Goal: Task Accomplishment & Management: Use online tool/utility

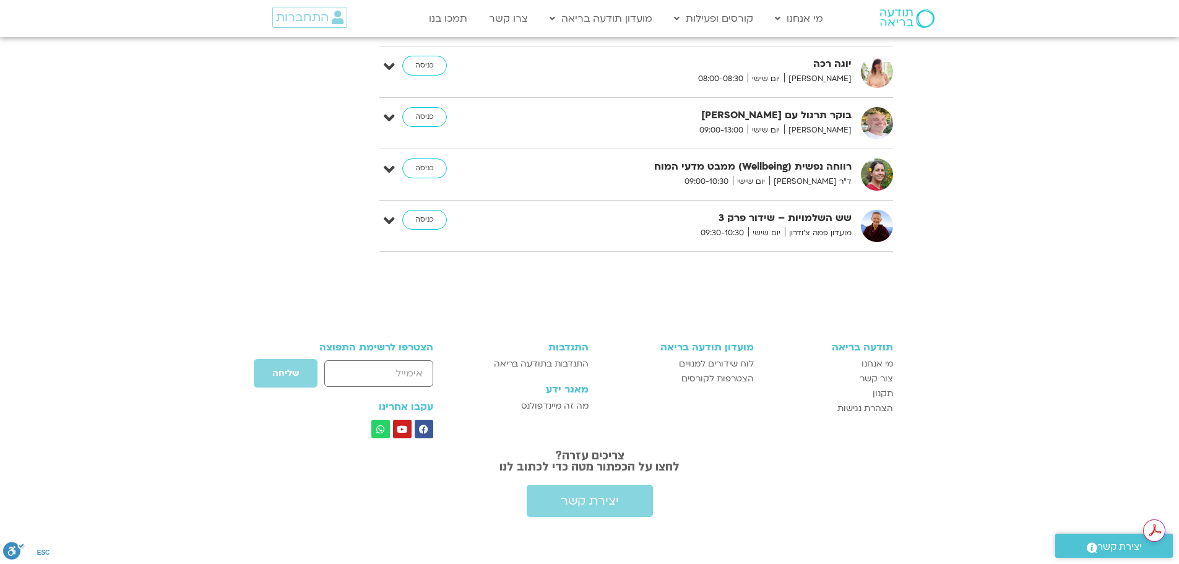
scroll to position [2508, 0]
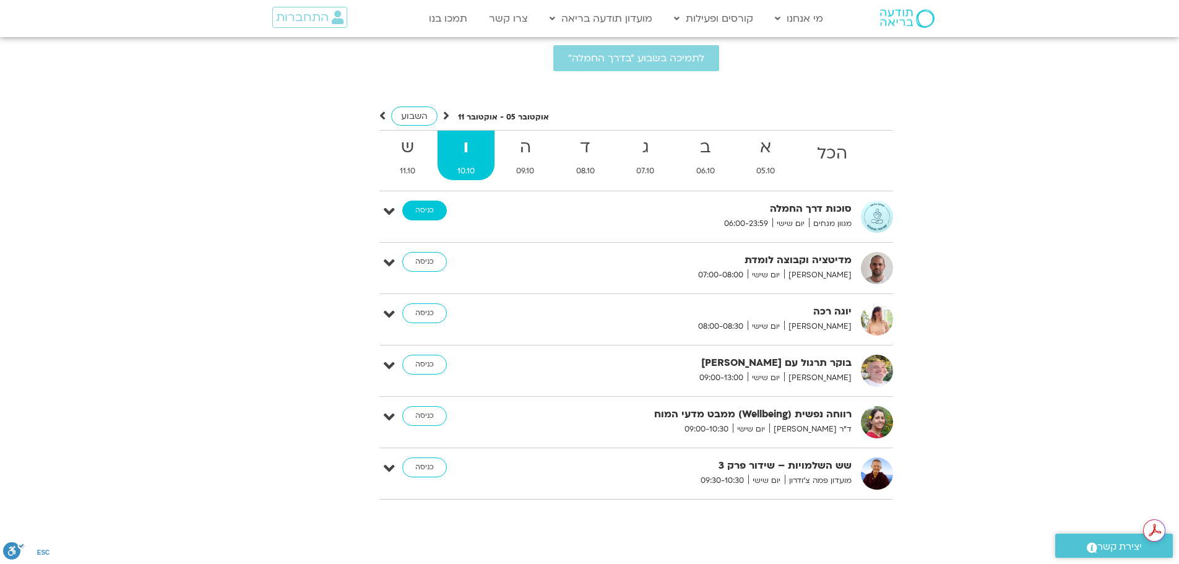
click at [430, 201] on link "כניסה" at bounding box center [424, 211] width 45 height 20
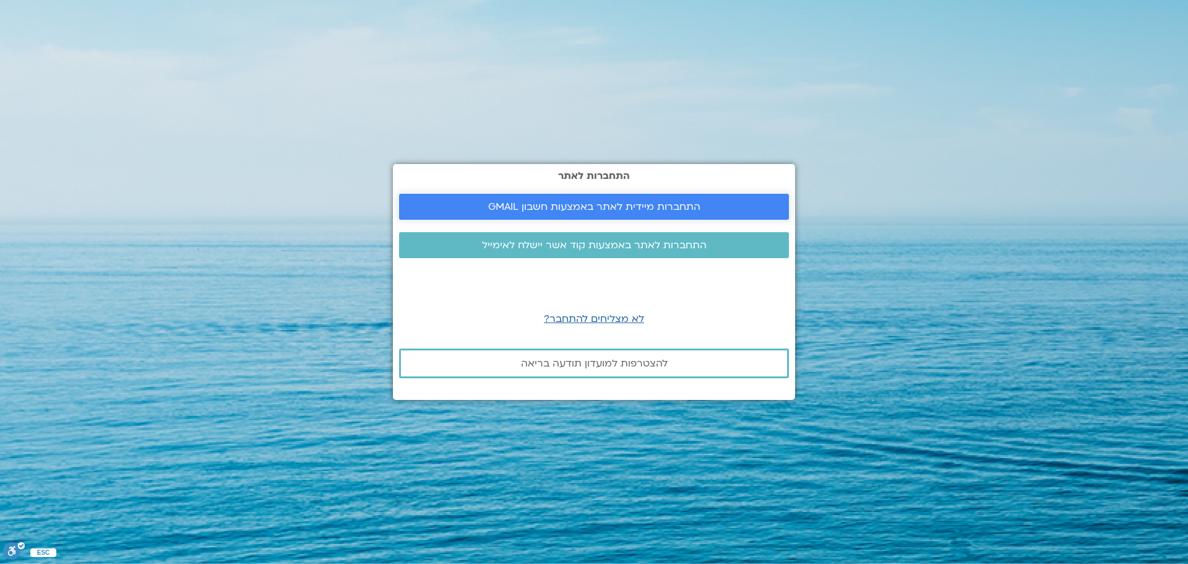
click at [430, 194] on link "התחברות מיידית לאתר באמצעות חשבון GMAIL" at bounding box center [594, 207] width 390 height 26
